Goal: Transaction & Acquisition: Purchase product/service

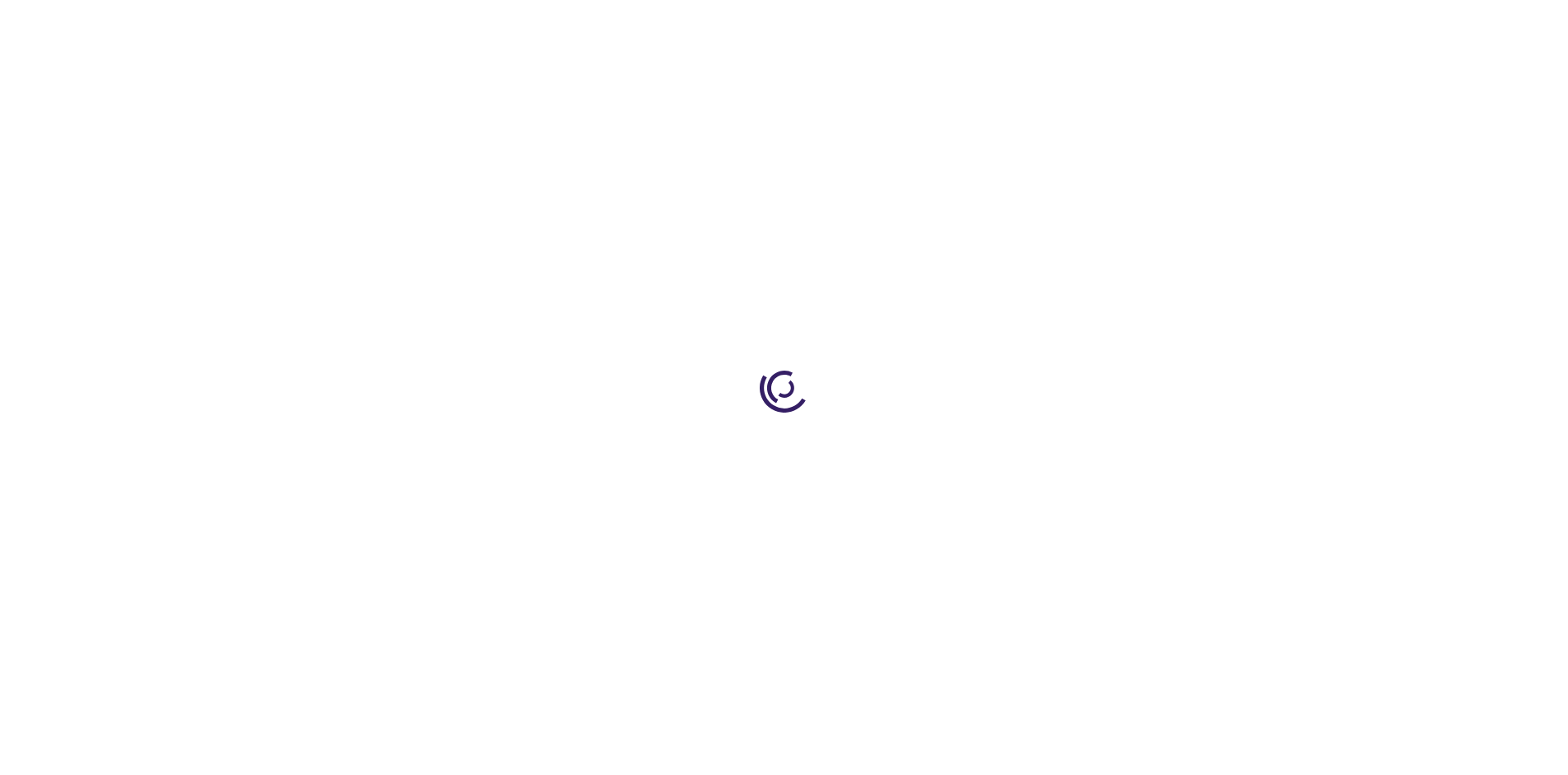
click at [1037, 25] on link "Log In" at bounding box center [1035, 25] width 32 height 13
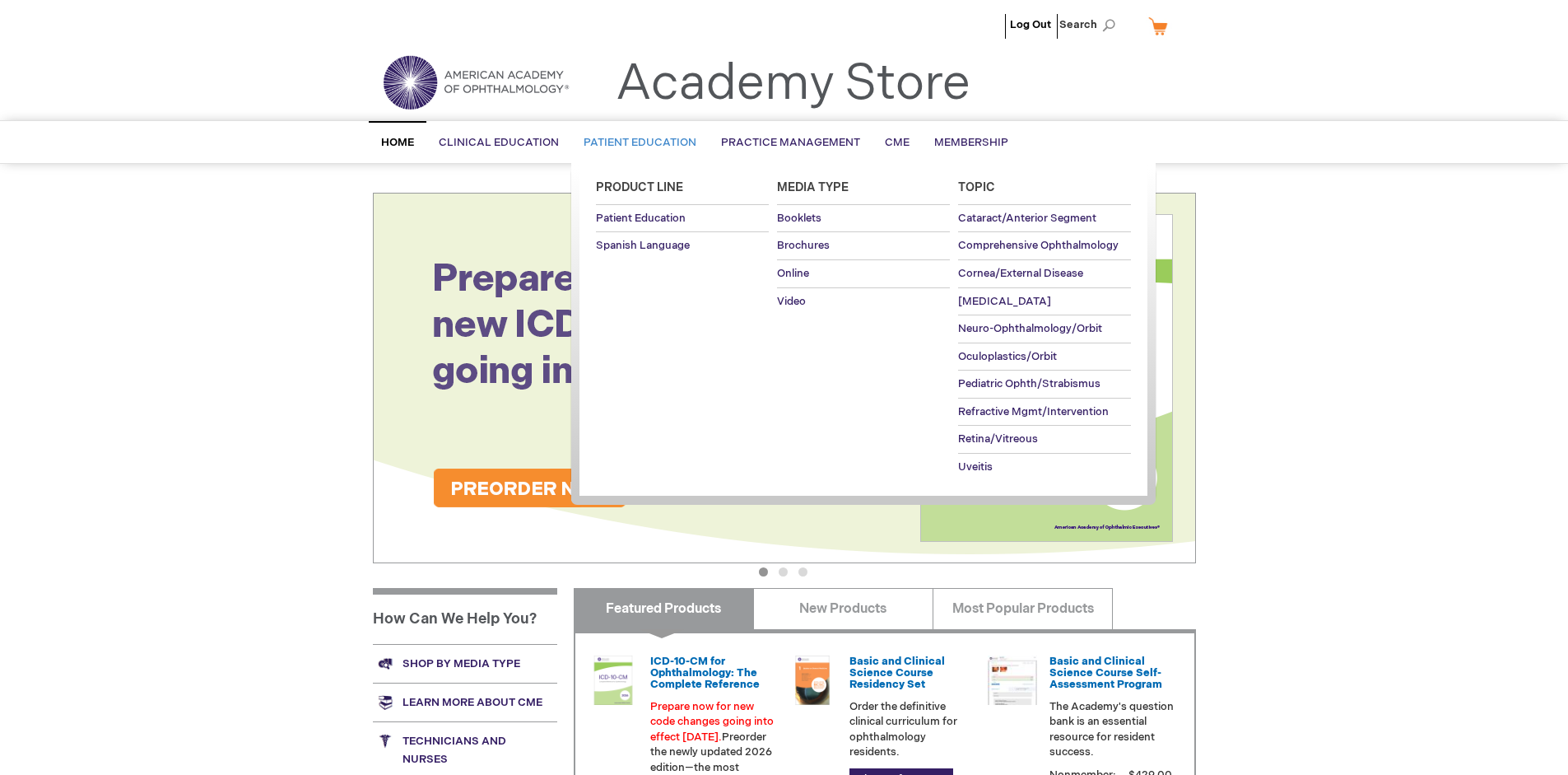
click at [635, 143] on span "Patient Education" at bounding box center [639, 143] width 113 height 13
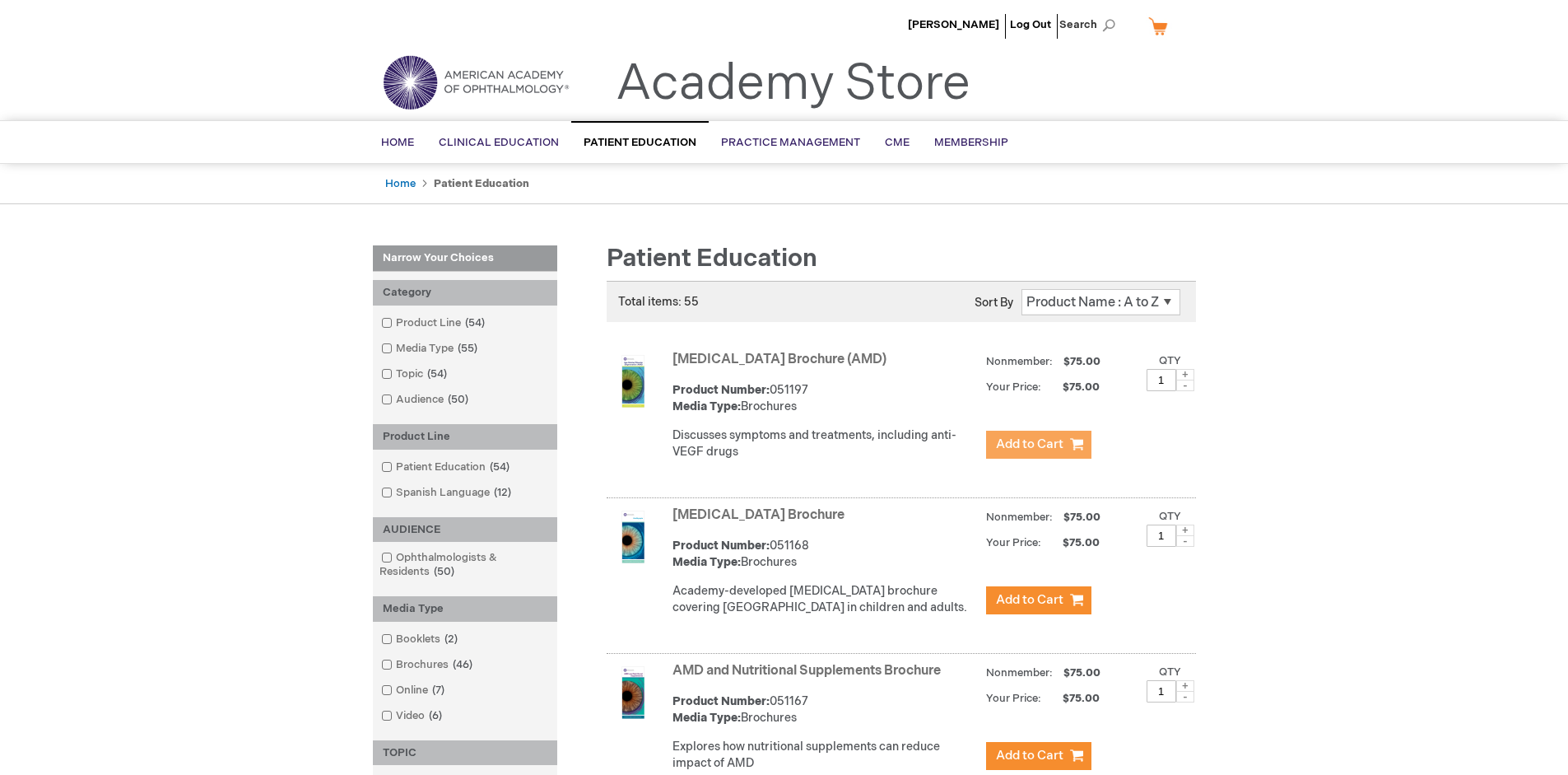
click at [1038, 444] on span "Add to Cart" at bounding box center [1030, 444] width 68 height 16
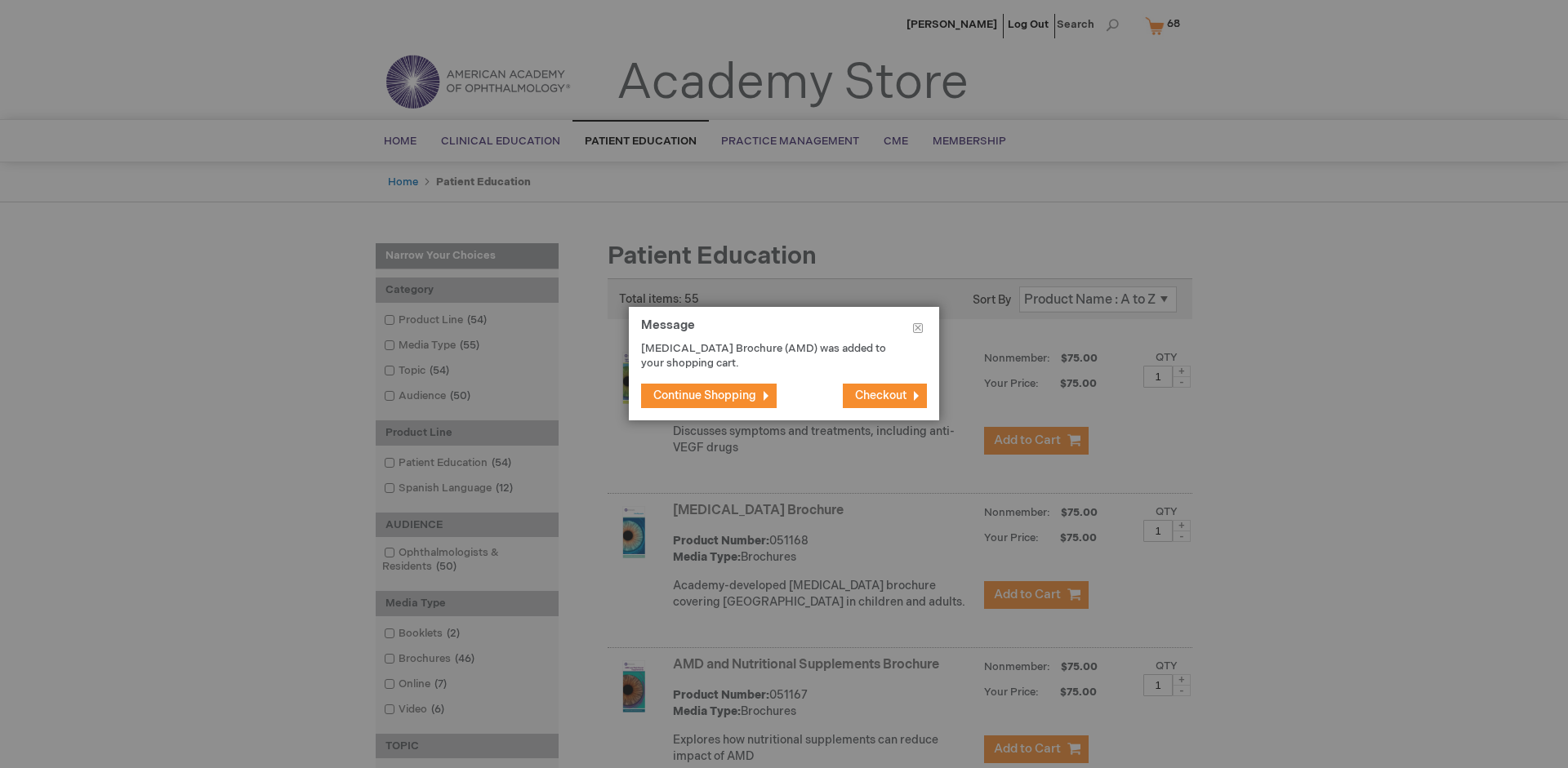
click at [705, 395] on span "Continue Shopping" at bounding box center [705, 395] width 103 height 14
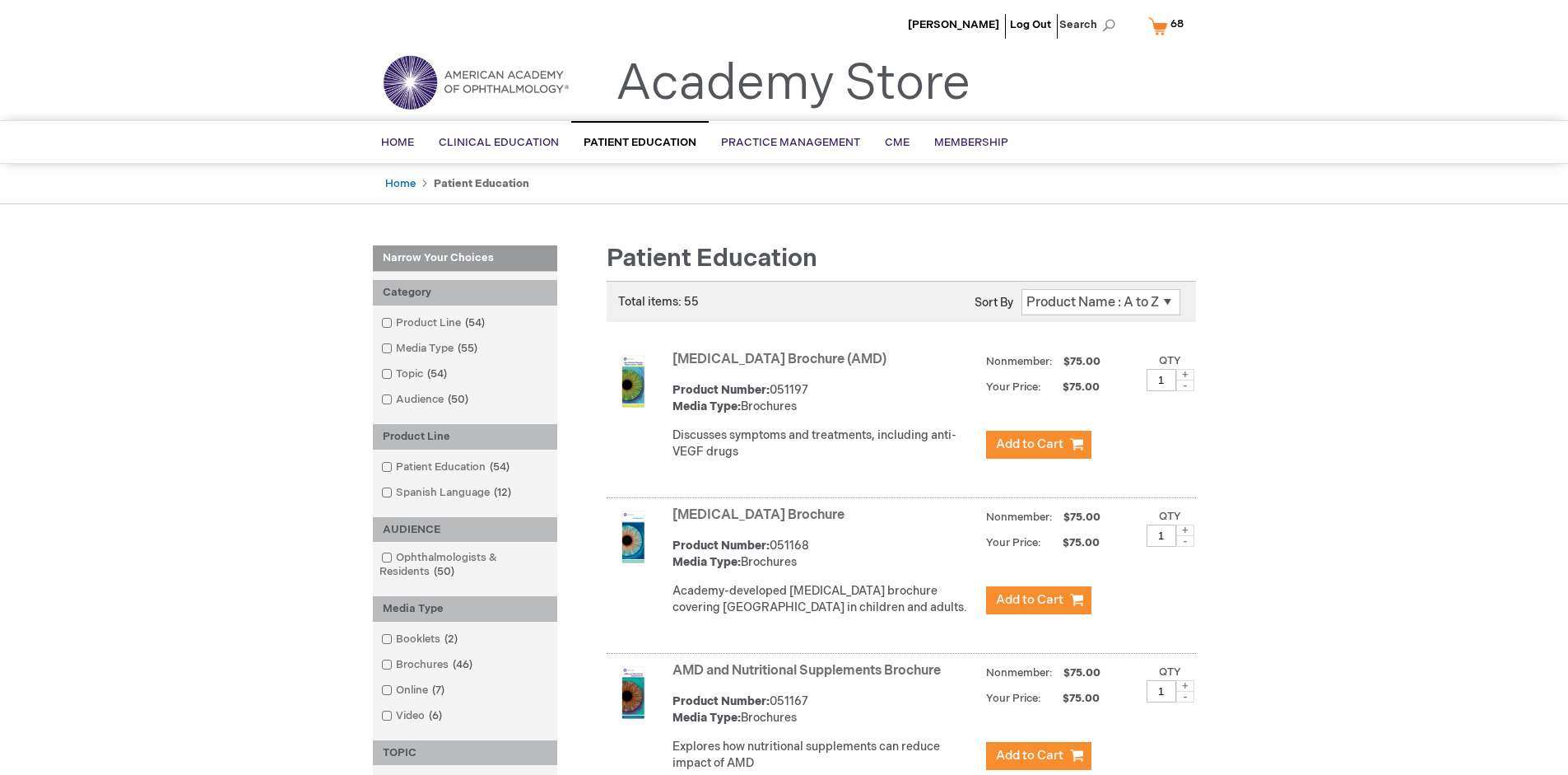
click at [810, 679] on link "AMD and Nutritional Supplements Brochure" at bounding box center [807, 670] width 269 height 16
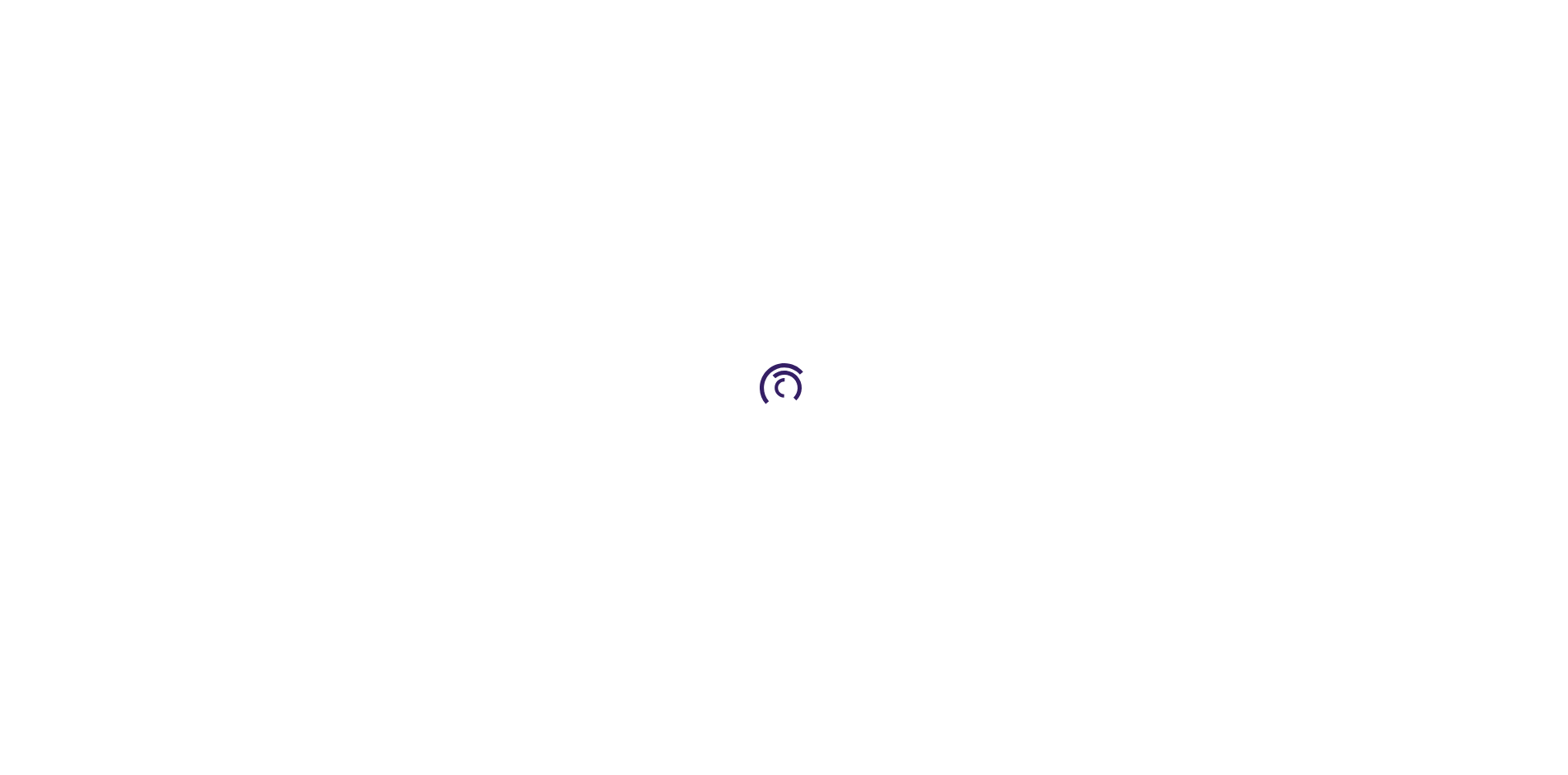
type input "1"
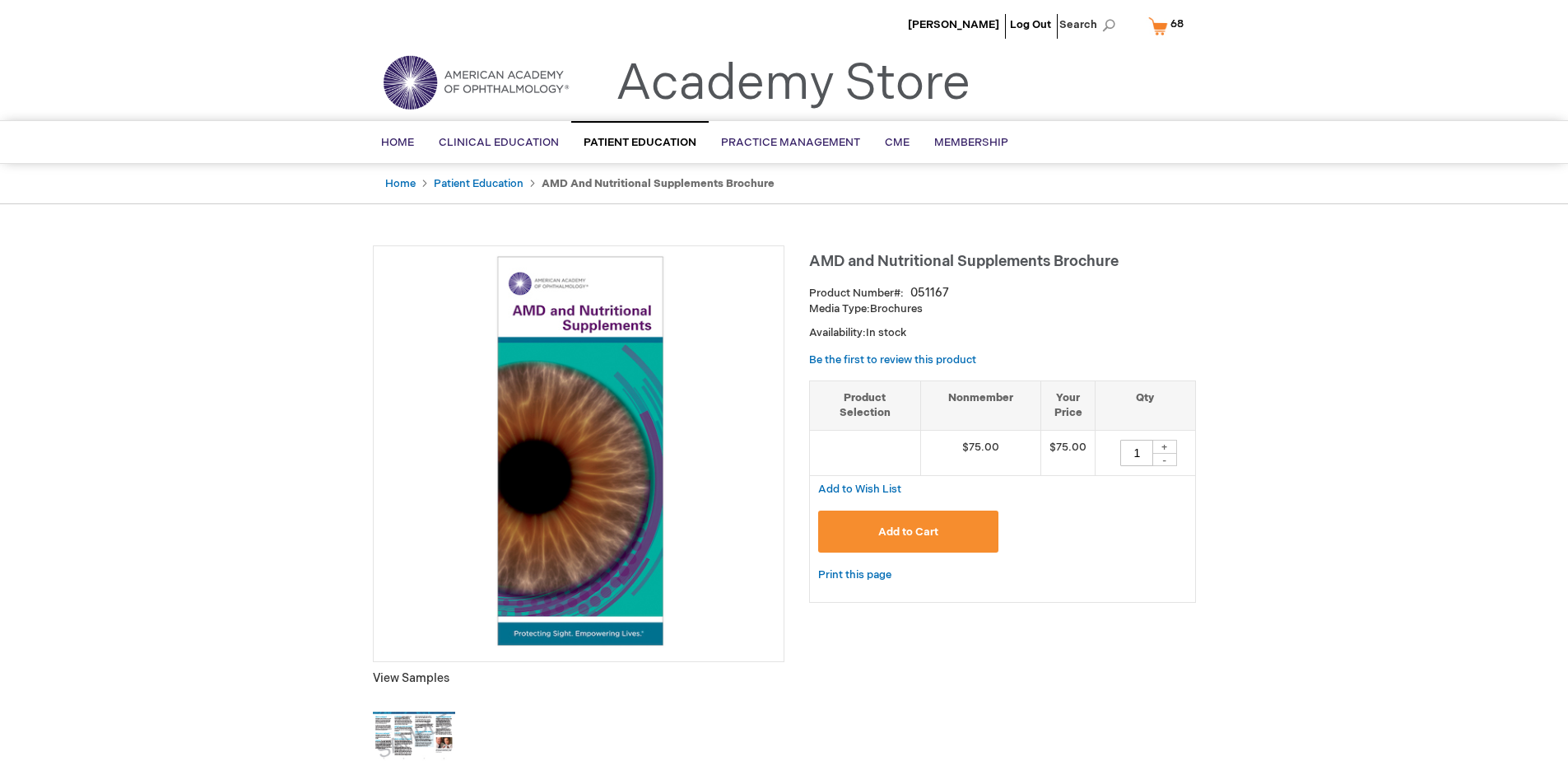
click at [908, 531] on span "Add to Cart" at bounding box center [908, 532] width 60 height 13
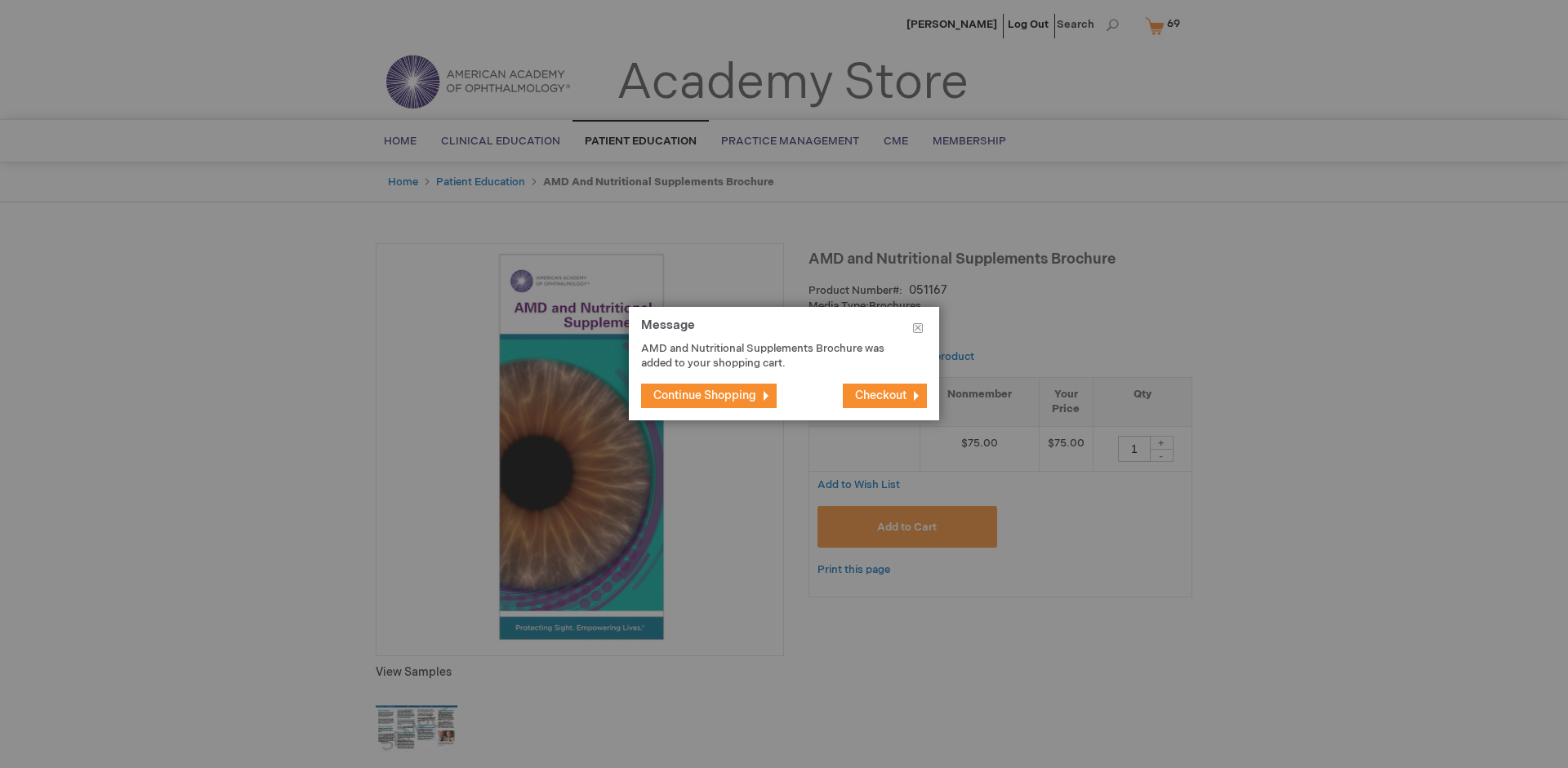
click at [705, 395] on span "Continue Shopping" at bounding box center [705, 395] width 103 height 14
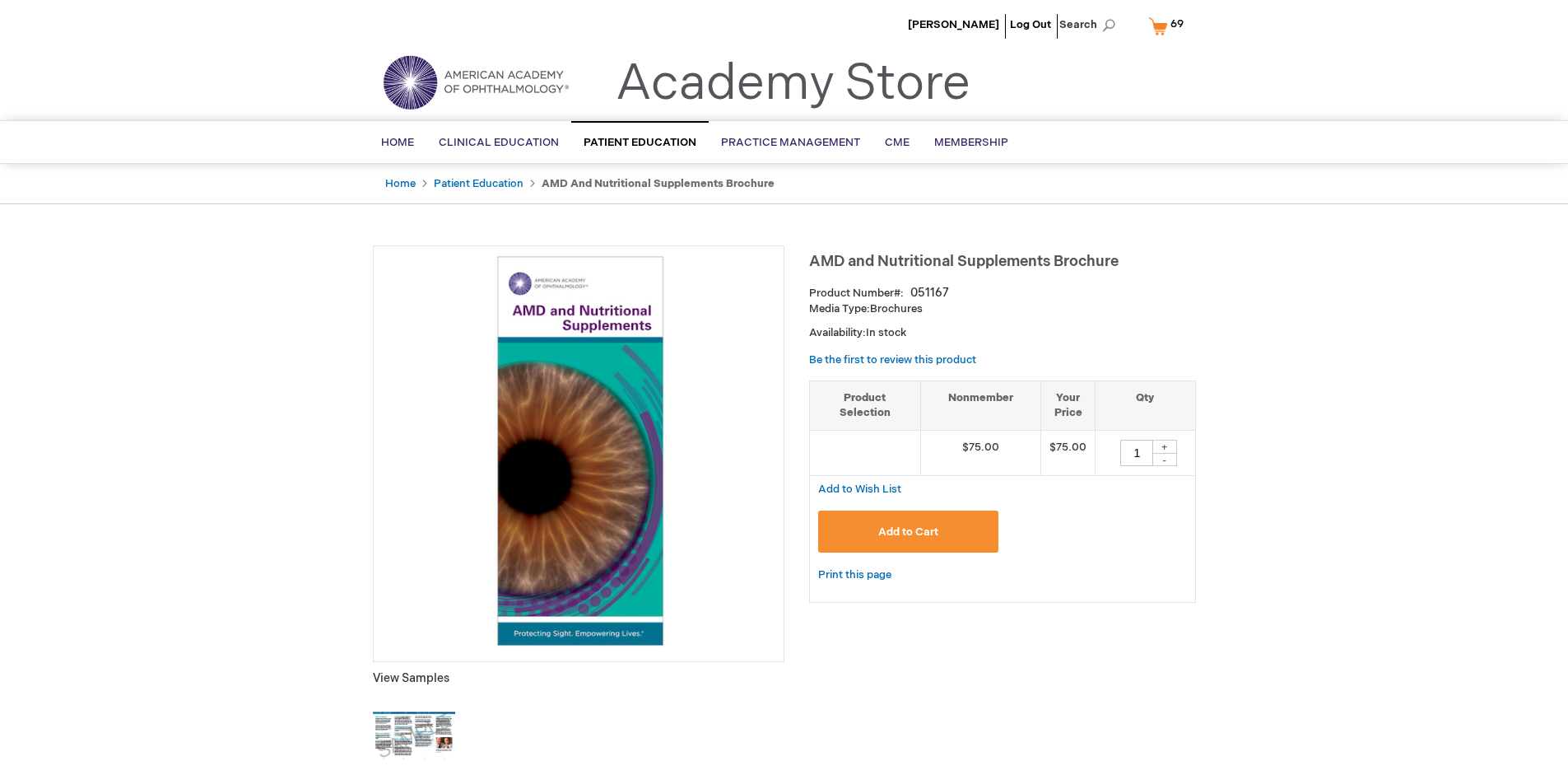
click at [1168, 26] on span "69 69 items" at bounding box center [1177, 24] width 18 height 20
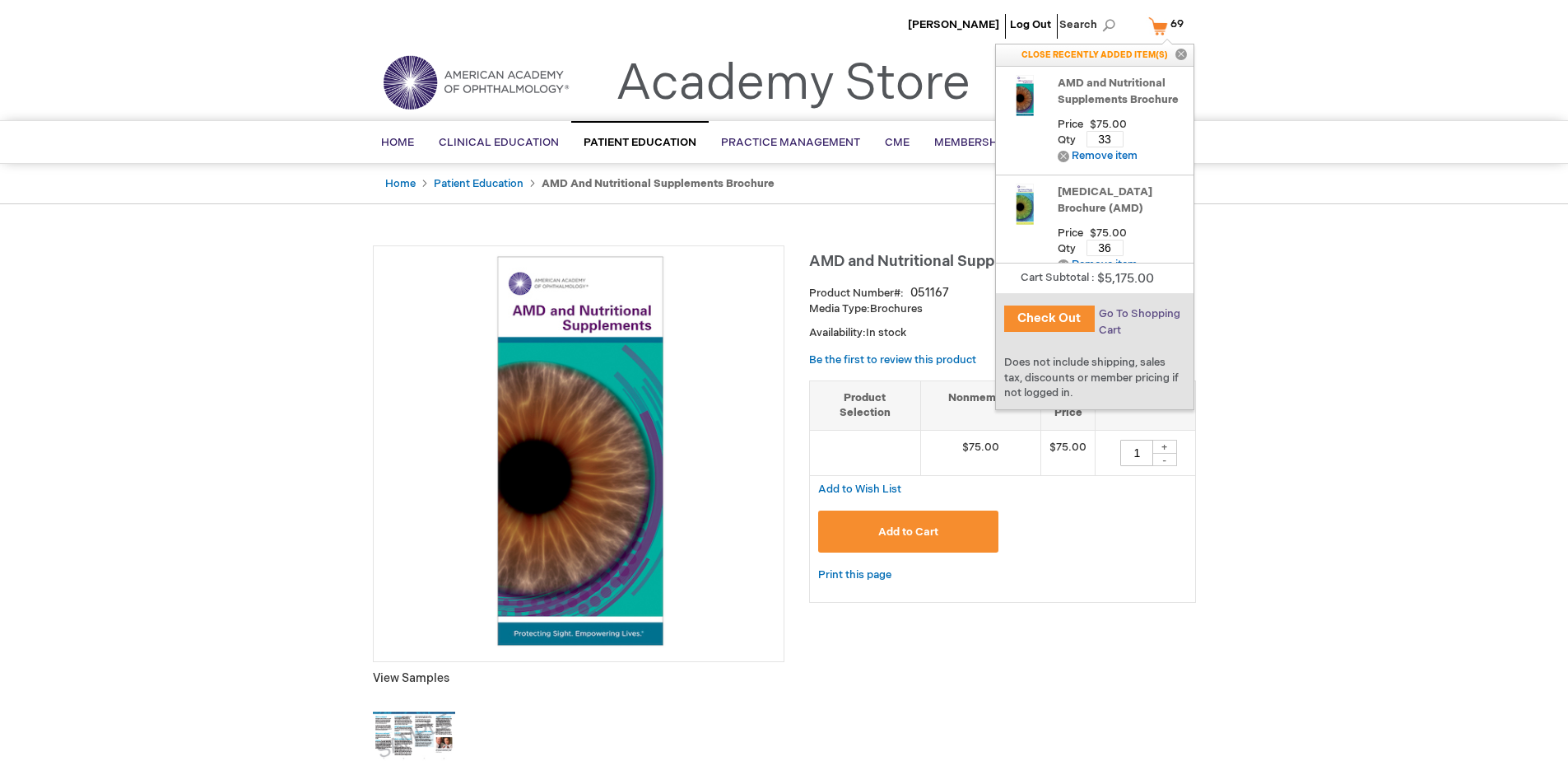
click at [1138, 314] on span "Go To Shopping Cart" at bounding box center [1139, 322] width 82 height 30
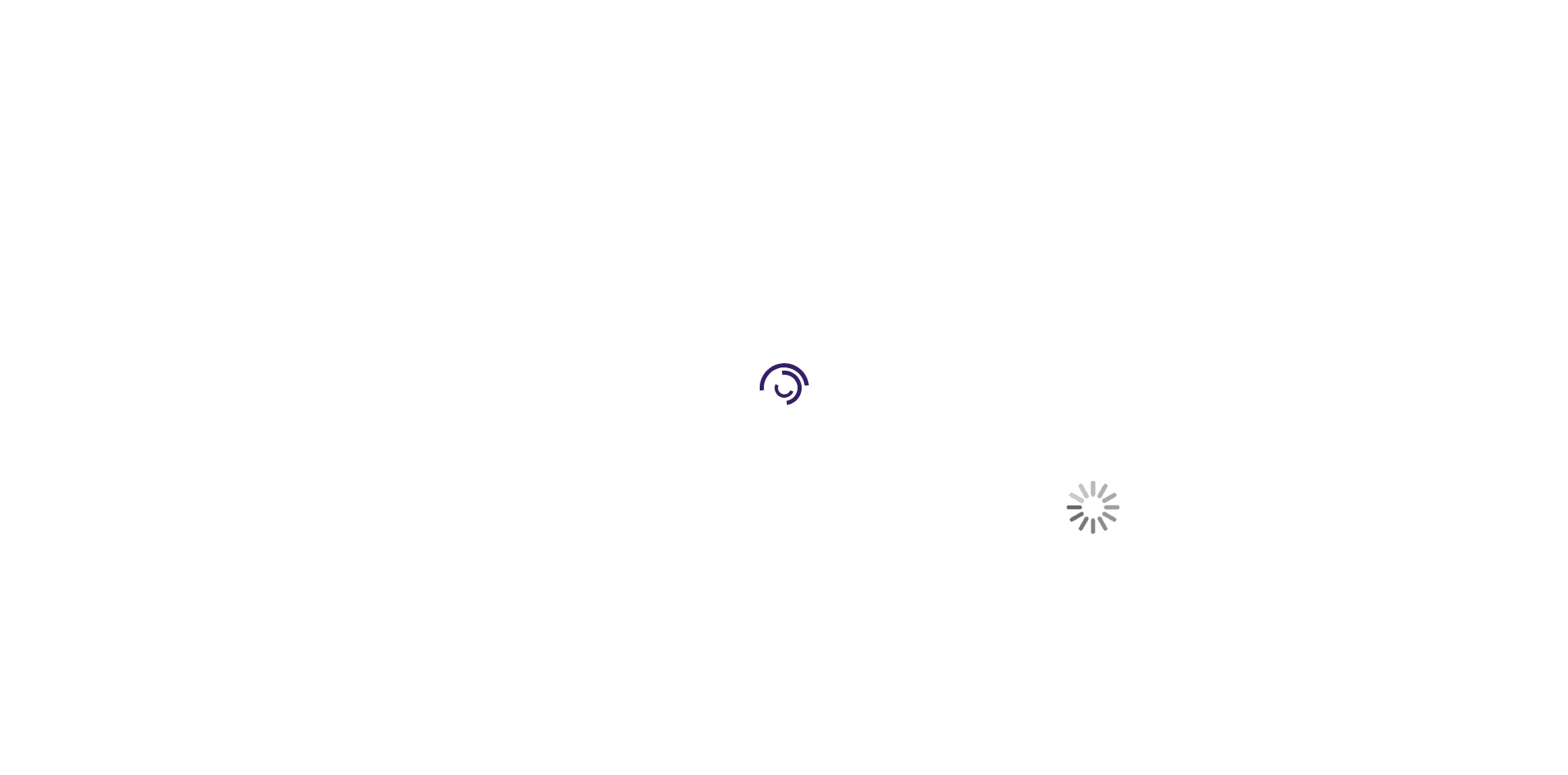
select select "US"
select select "41"
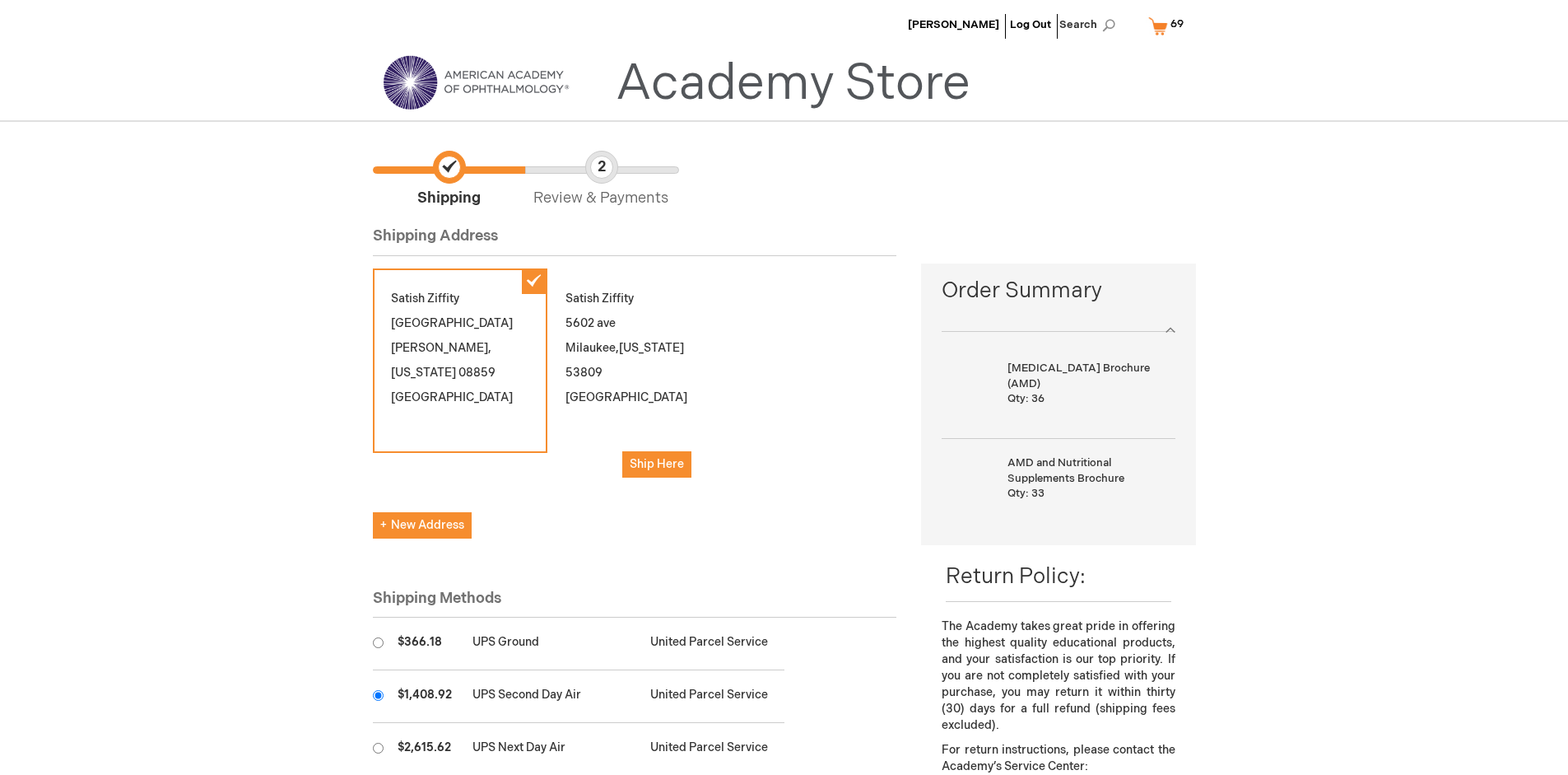
click at [377, 695] on input "radio" at bounding box center [377, 695] width 11 height 11
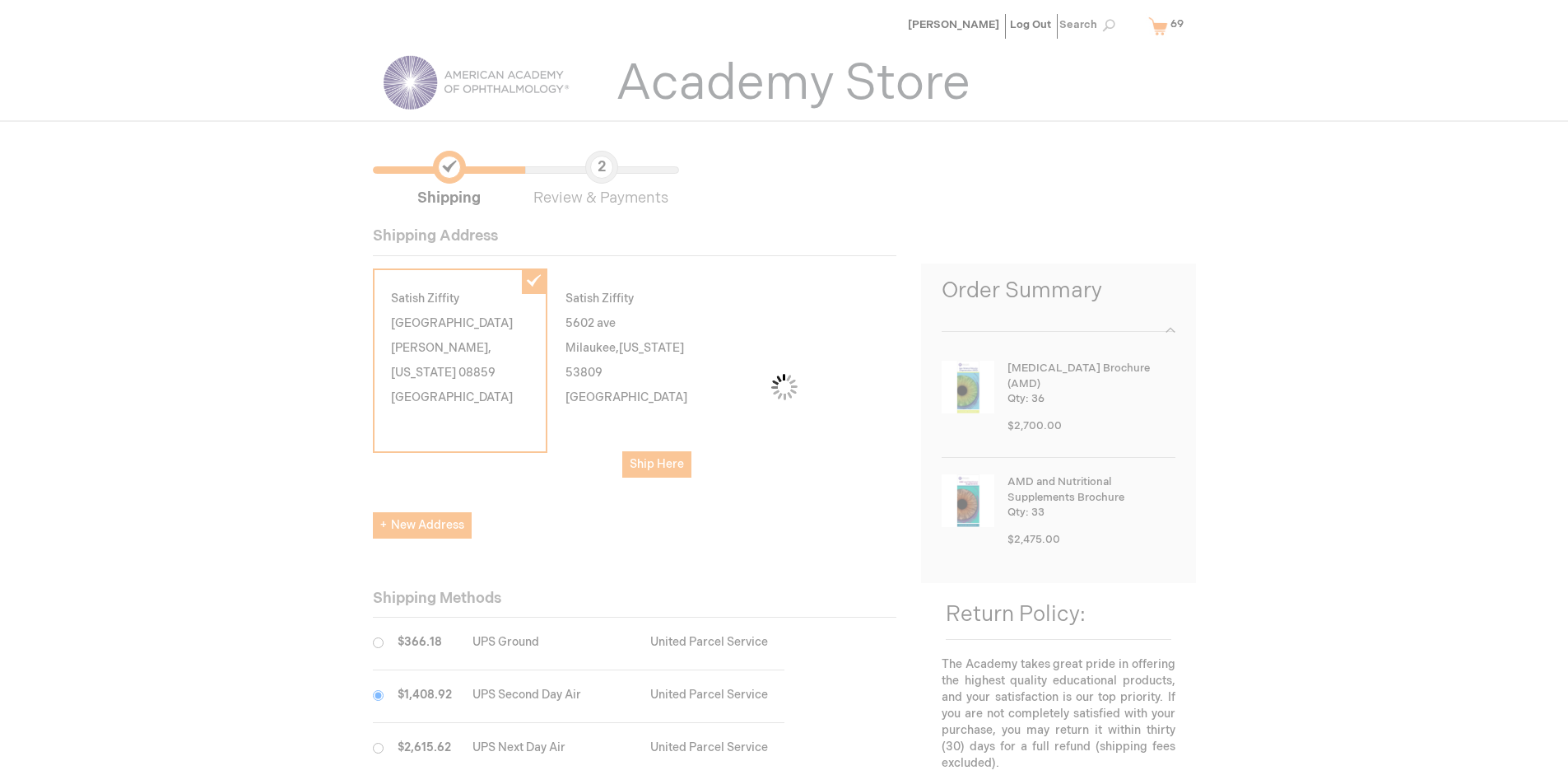
scroll to position [82, 0]
